Goal: Transaction & Acquisition: Obtain resource

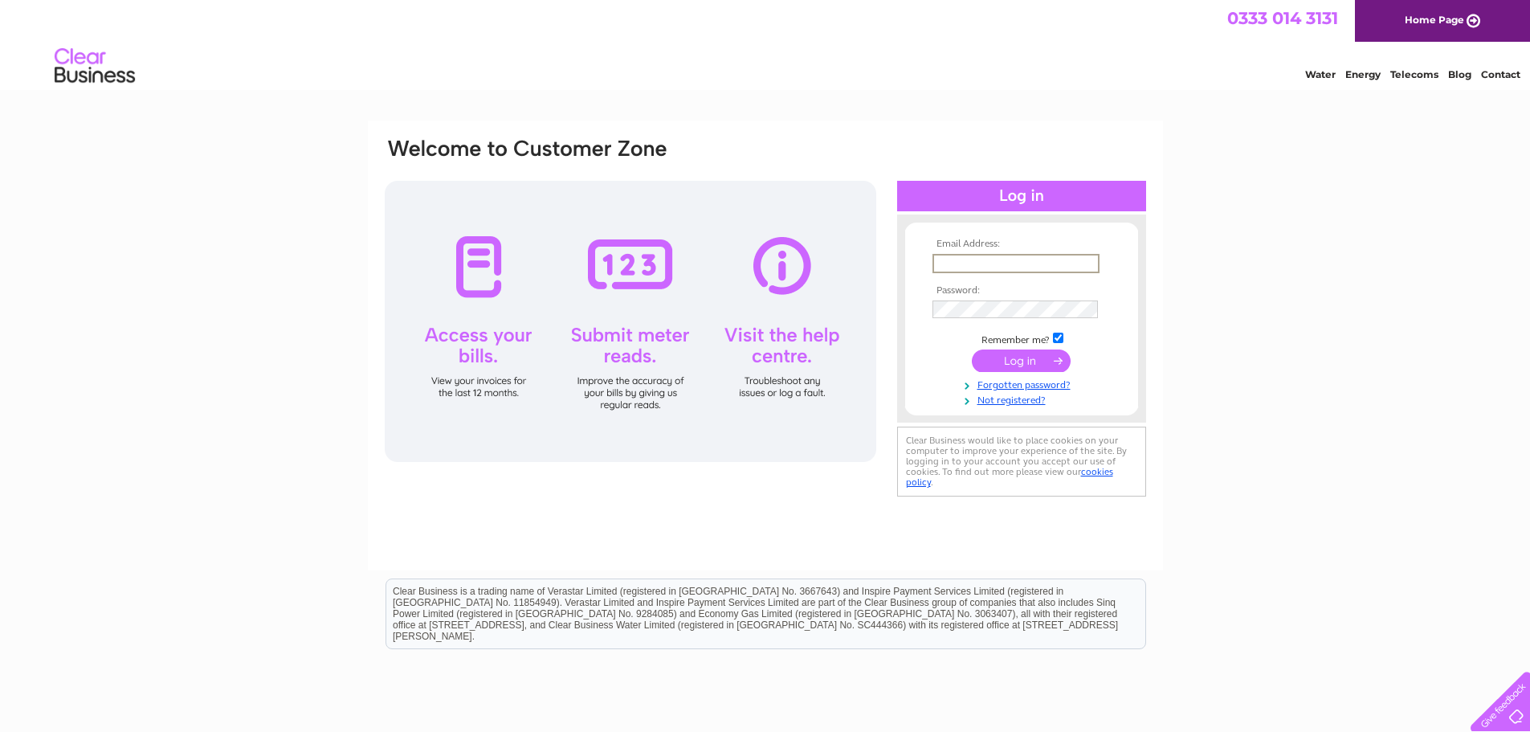
click at [994, 258] on input "text" at bounding box center [1015, 263] width 167 height 19
paste input "devendracpatel@gmail.com"
type input "devendracpatel@gmail.com"
click at [972, 349] on input "submit" at bounding box center [1021, 360] width 99 height 22
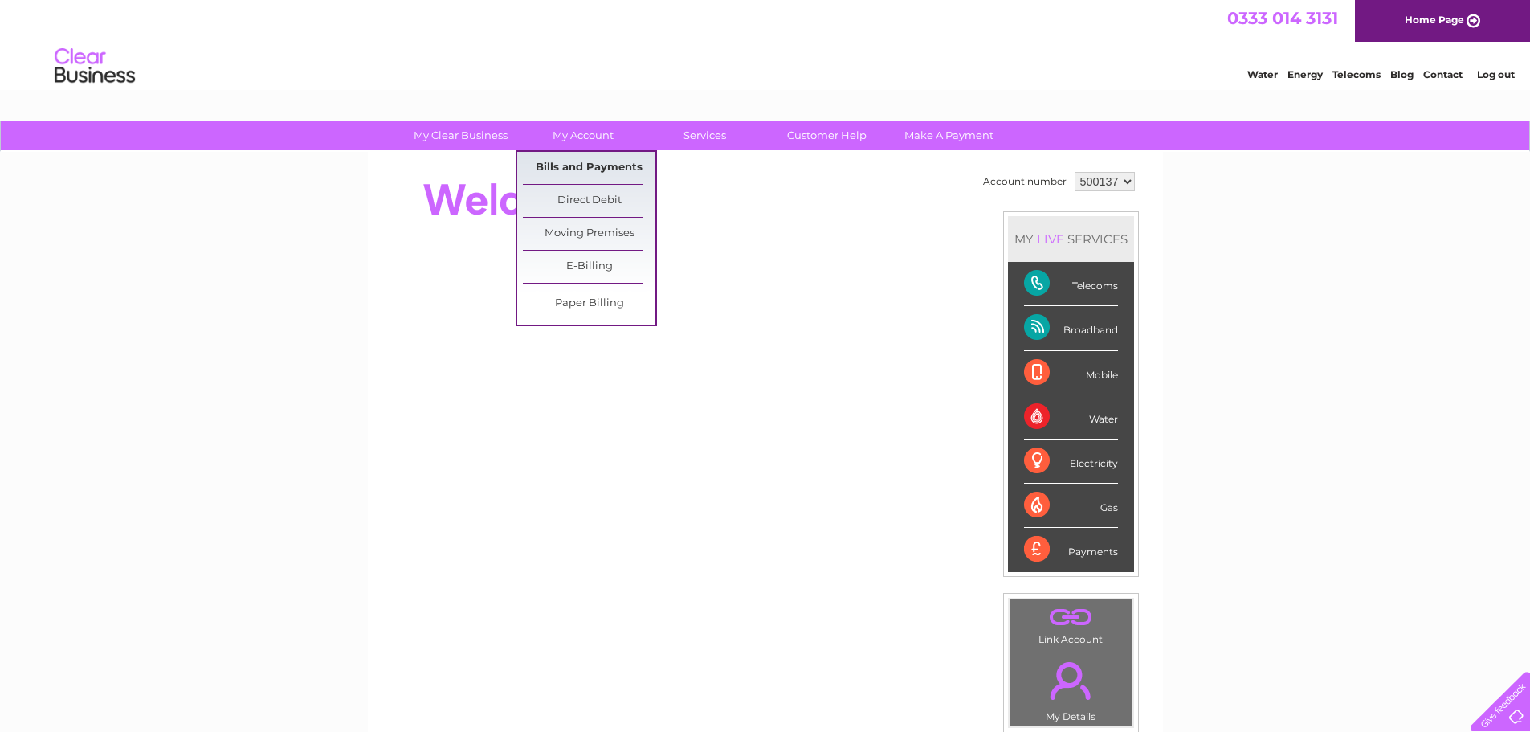
click at [587, 166] on link "Bills and Payments" at bounding box center [589, 168] width 133 height 32
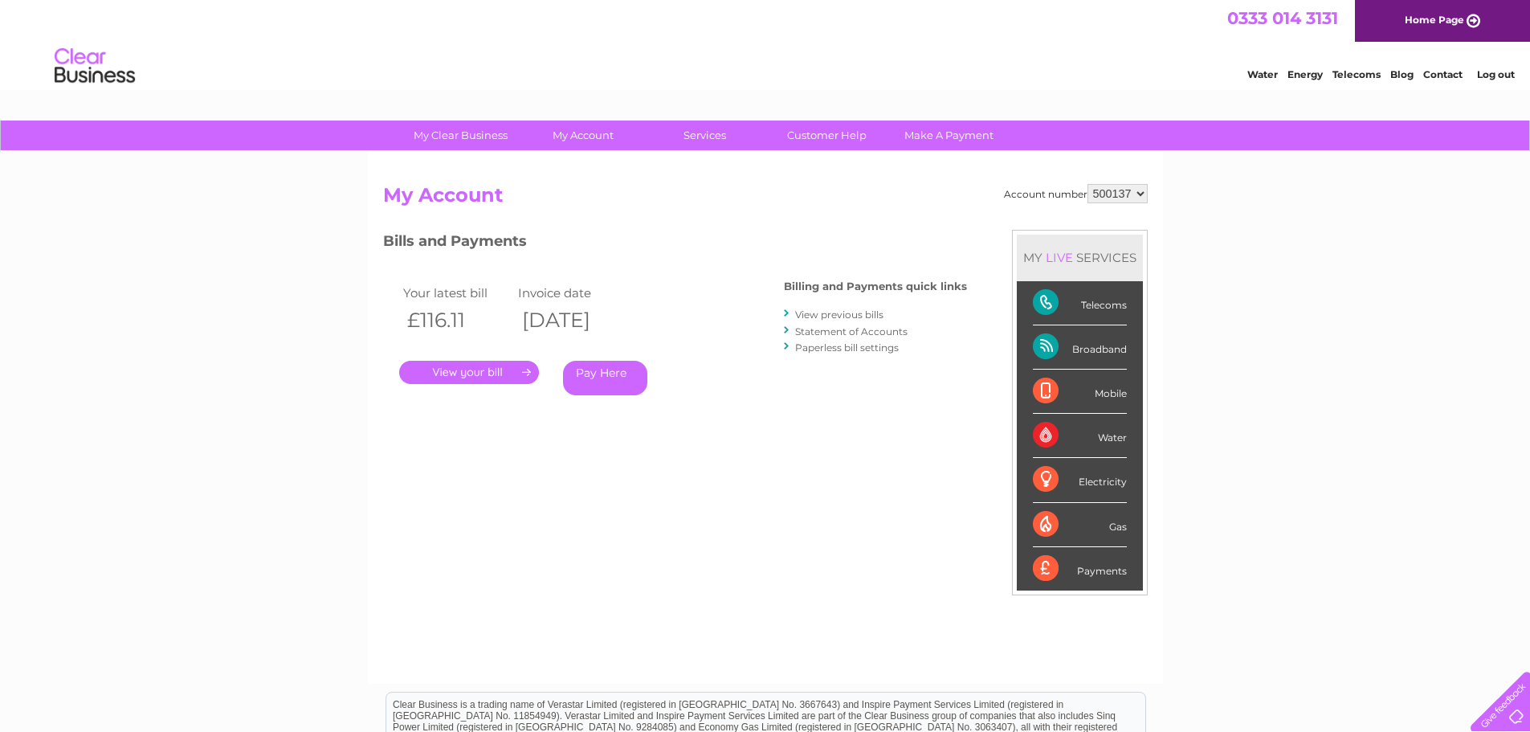
click at [834, 312] on link "View previous bills" at bounding box center [839, 314] width 88 height 12
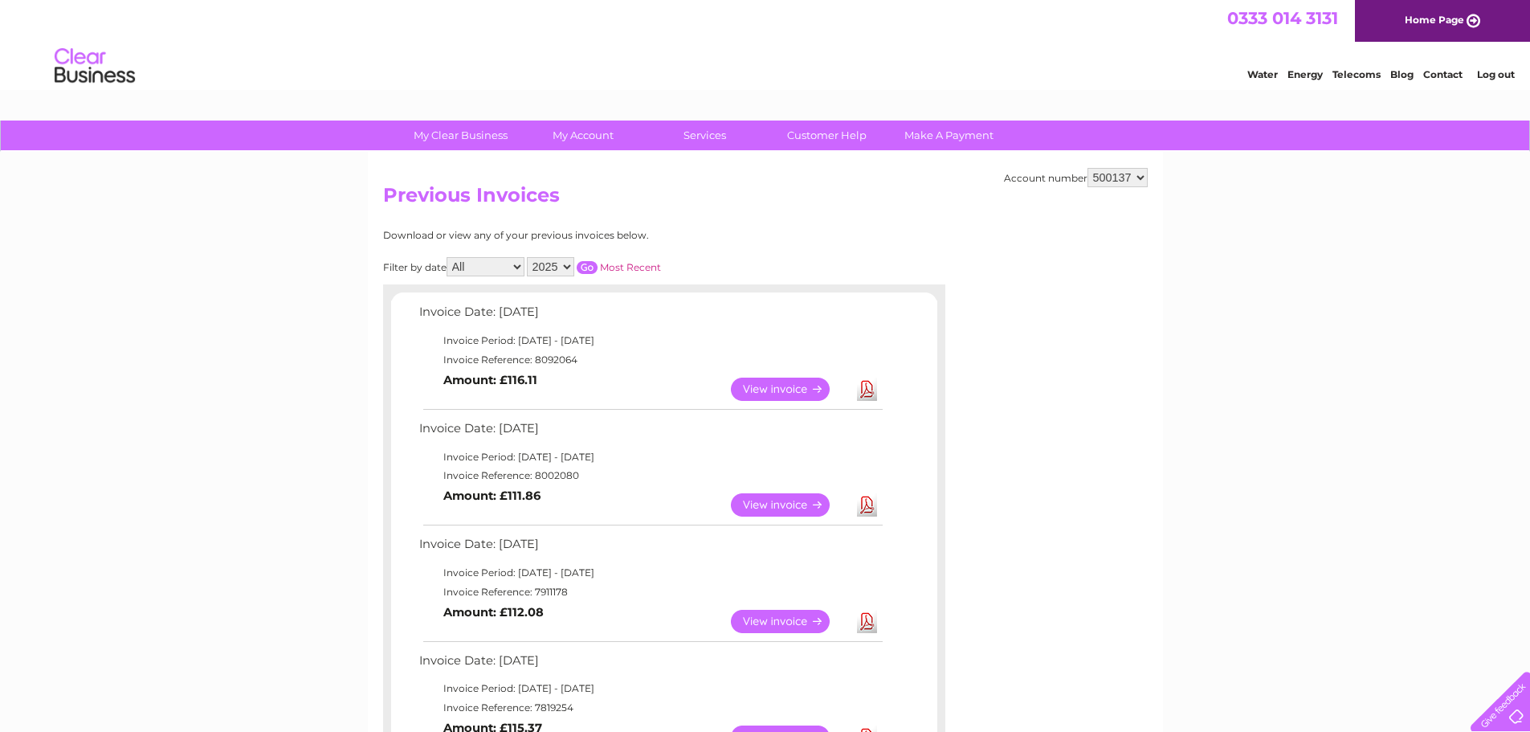
click at [867, 389] on link "Download" at bounding box center [867, 388] width 20 height 23
click at [866, 508] on link "Download" at bounding box center [867, 504] width 20 height 23
click at [876, 623] on link "Download" at bounding box center [867, 621] width 20 height 23
click at [1501, 71] on link "Log out" at bounding box center [1496, 74] width 38 height 12
